Goal: Task Accomplishment & Management: Manage account settings

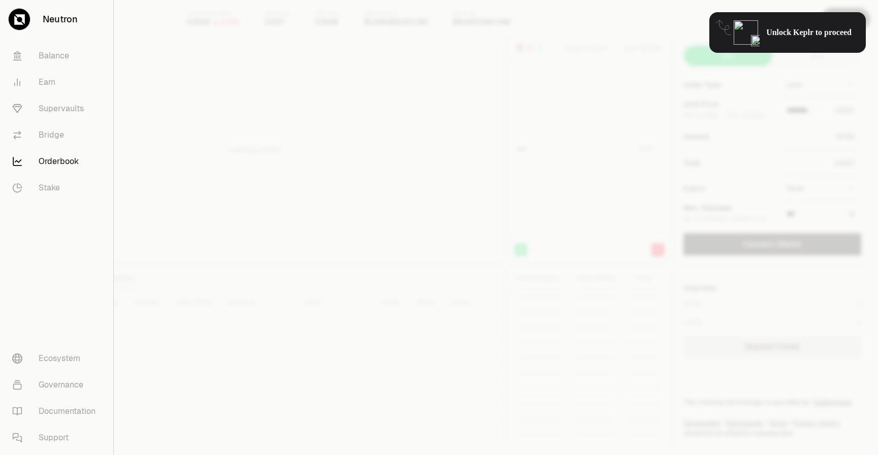
type input "********"
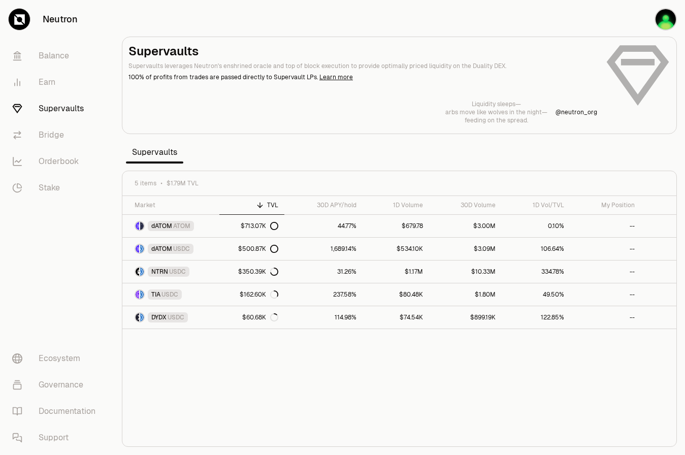
click at [396, 101] on div "Liquidity sleeps— arbs move like wolves in the night— feeding on the spread. @ …" at bounding box center [400, 112] width 542 height 24
click at [654, 319] on icon at bounding box center [659, 317] width 10 height 10
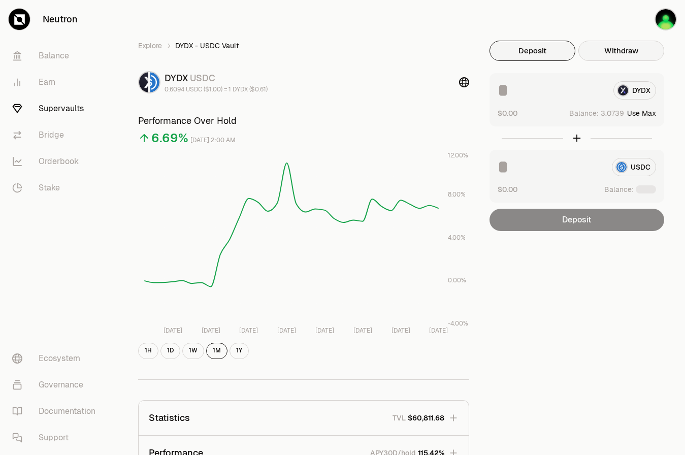
click at [616, 59] on button "Withdraw" at bounding box center [622, 51] width 86 height 20
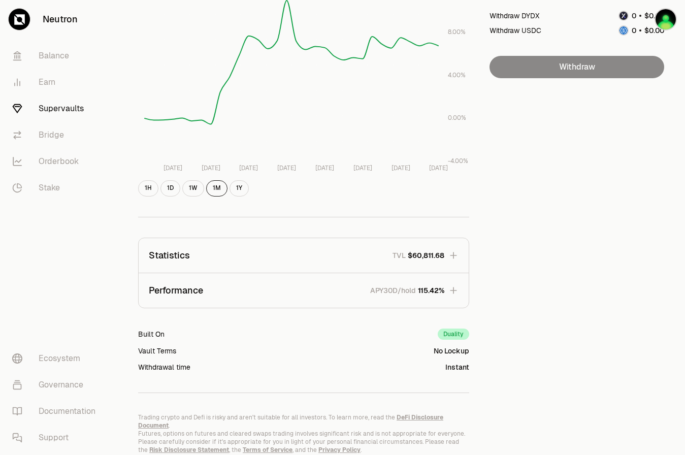
scroll to position [194, 0]
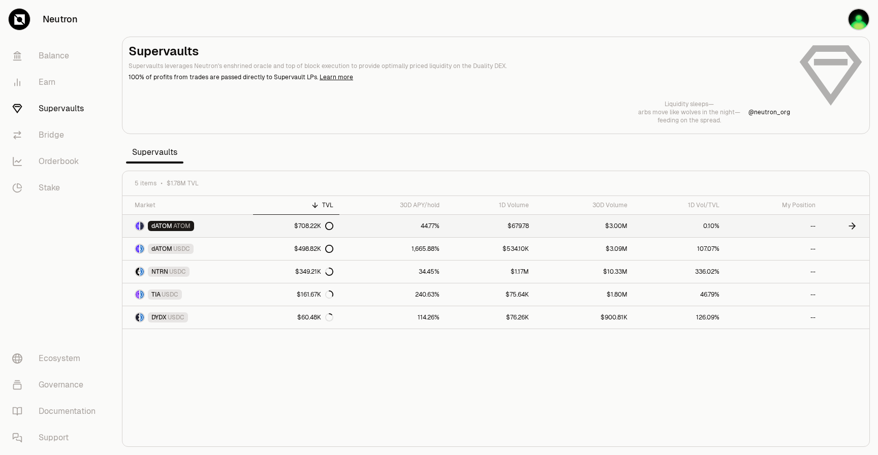
click at [333, 228] on icon at bounding box center [329, 226] width 7 height 7
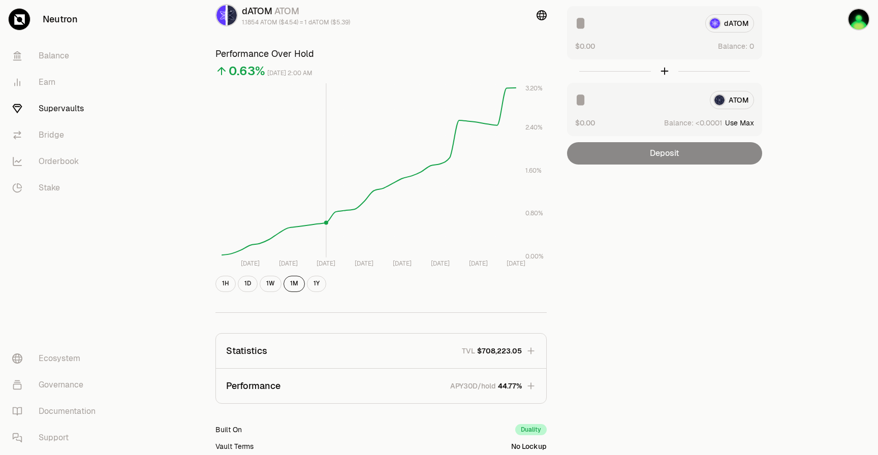
scroll to position [69, 0]
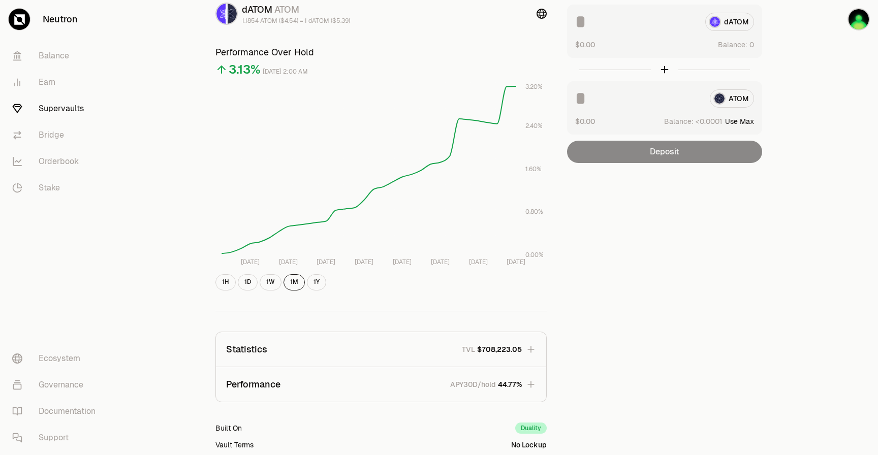
click at [515, 386] on span "44.77%" at bounding box center [510, 385] width 24 height 10
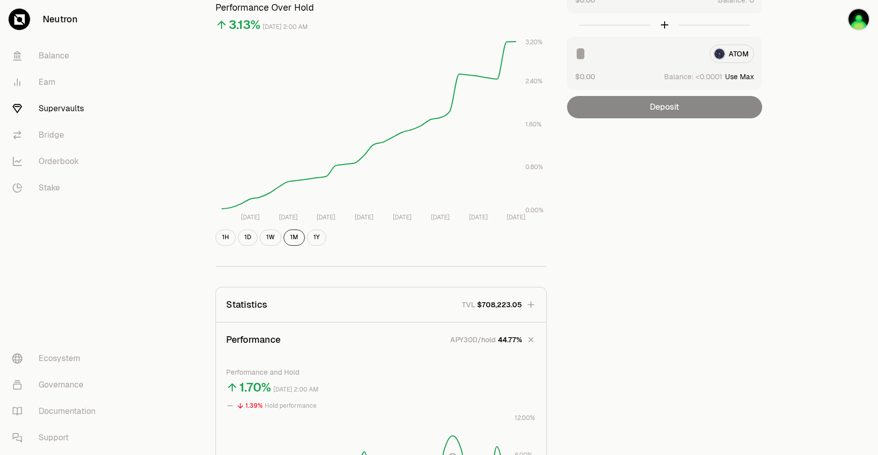
scroll to position [120, 0]
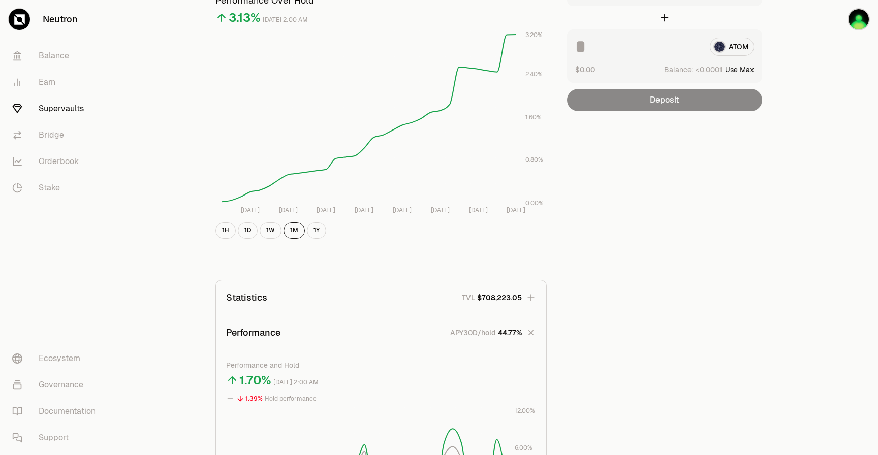
click at [511, 301] on span "$708,223.05" at bounding box center [499, 298] width 45 height 10
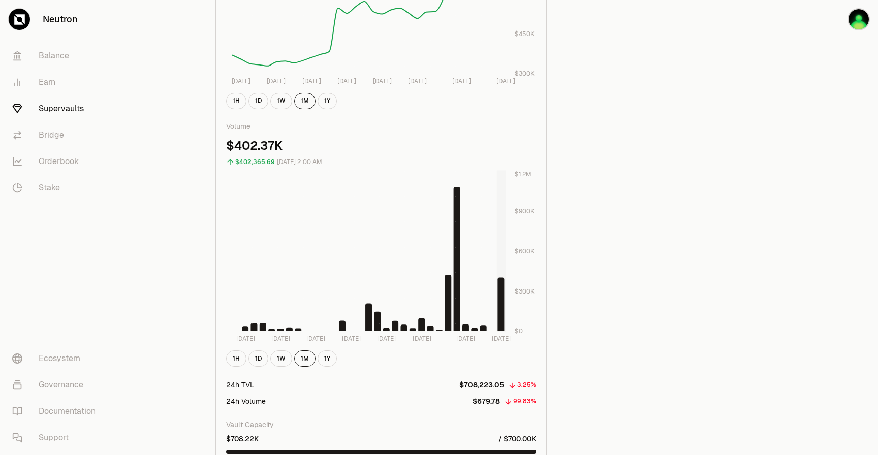
scroll to position [682, 0]
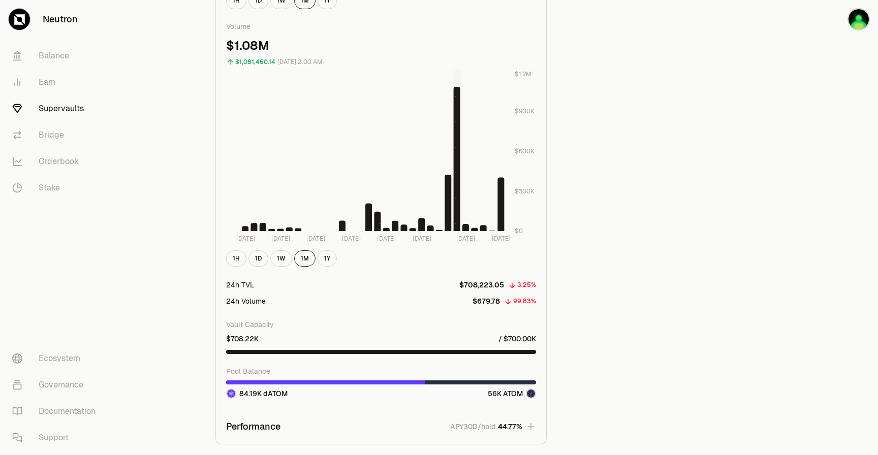
click at [454, 206] on rect at bounding box center [368, 151] width 273 height 162
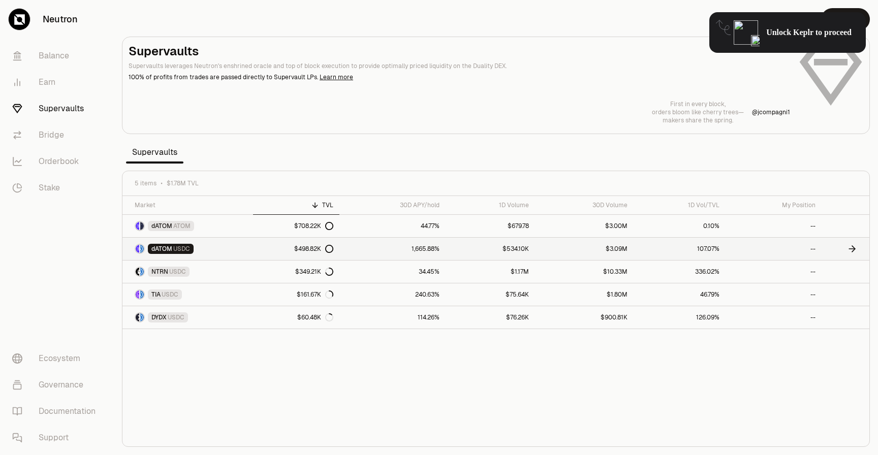
click at [333, 245] on icon at bounding box center [329, 249] width 8 height 8
